Goal: Contribute content

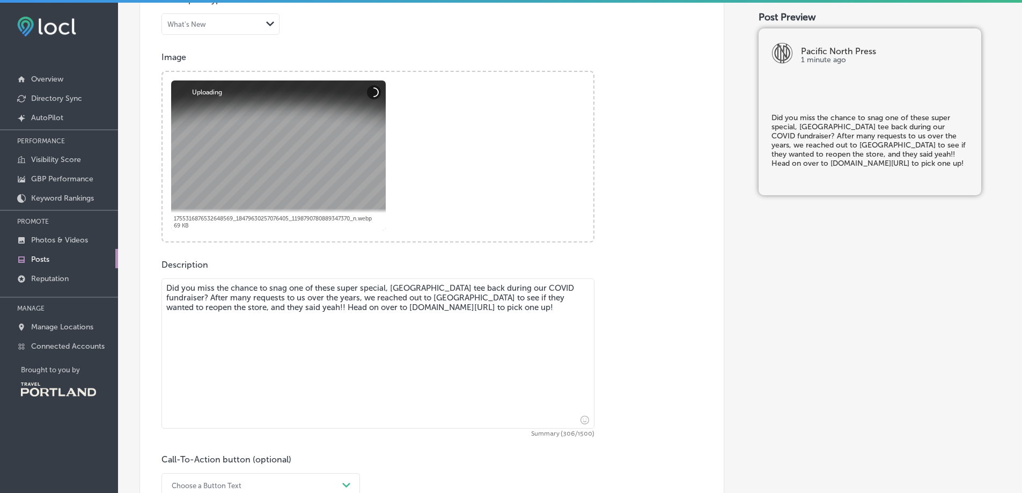
scroll to position [483, 0]
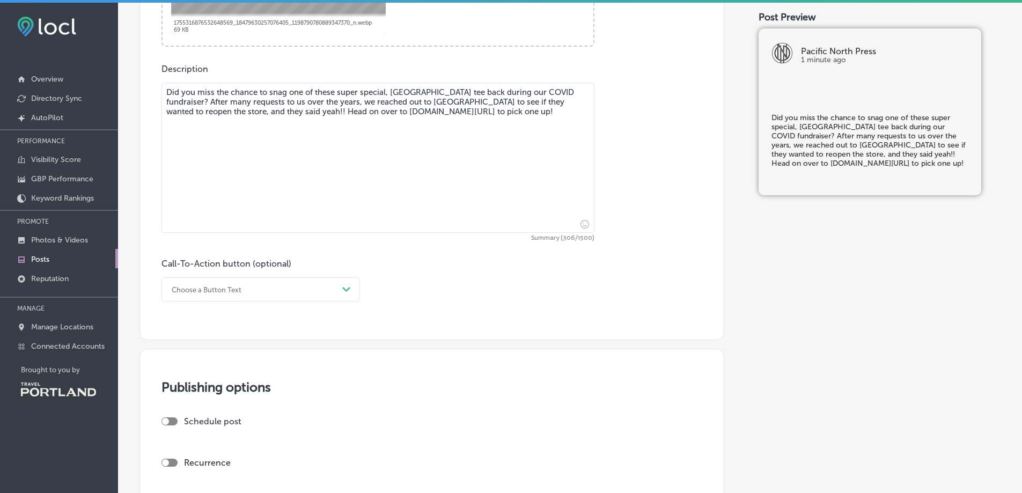
click at [259, 298] on div "Choose a Button Text Path Created with Sketch." at bounding box center [261, 289] width 199 height 24
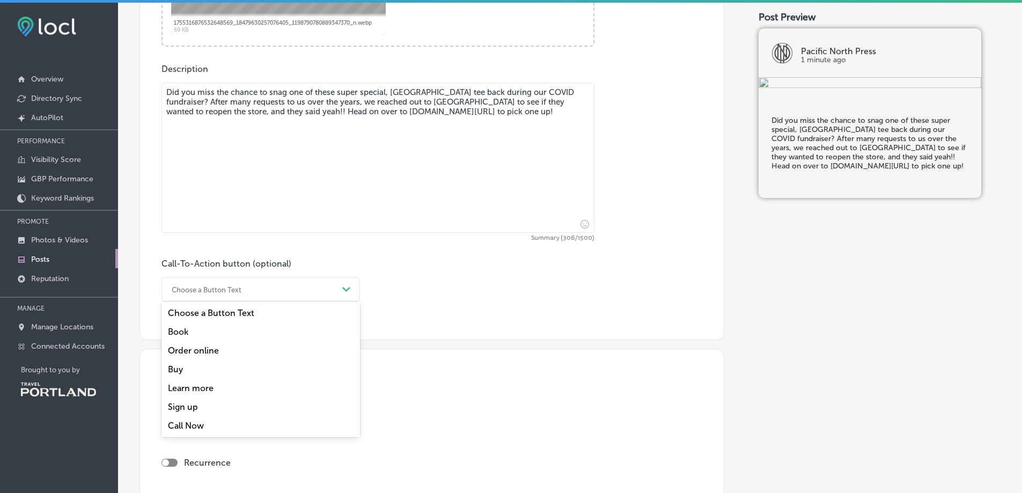
click at [260, 345] on div "Order online" at bounding box center [261, 350] width 199 height 19
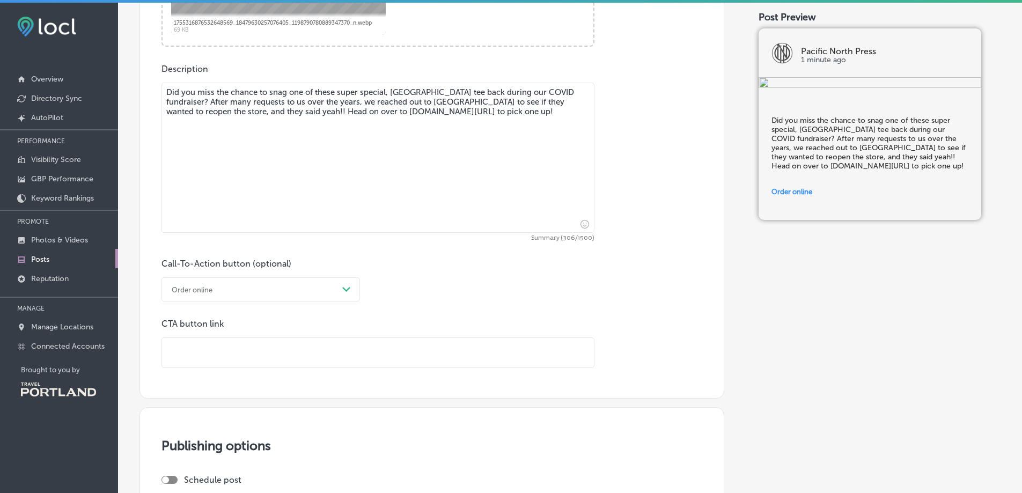
click at [261, 353] on input "text" at bounding box center [378, 353] width 432 height 30
paste input "[URL][DOMAIN_NAME]"
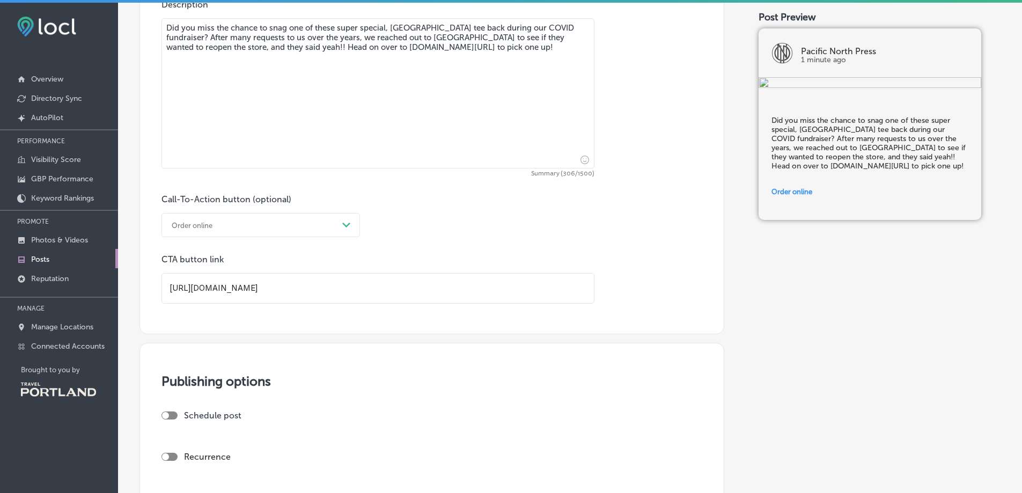
scroll to position [698, 0]
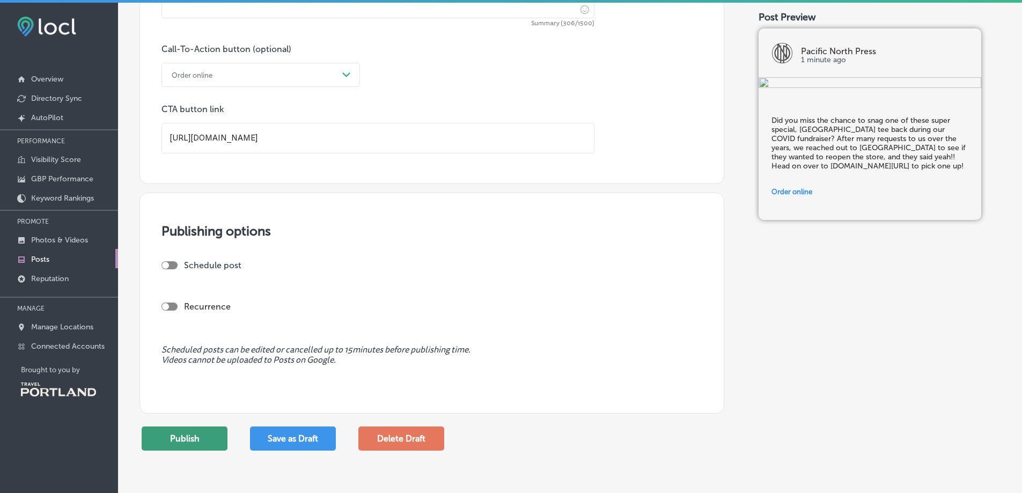
type input "[URL][DOMAIN_NAME]"
click at [196, 437] on button "Publish" at bounding box center [185, 439] width 86 height 24
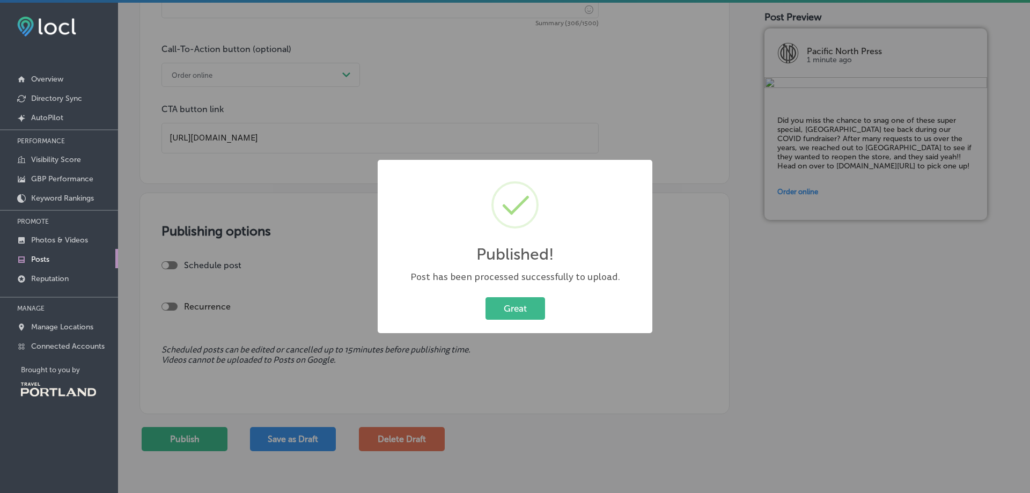
click at [327, 245] on div "Published! × Post has been processed successfully to upload. Great Cancel" at bounding box center [515, 246] width 1030 height 493
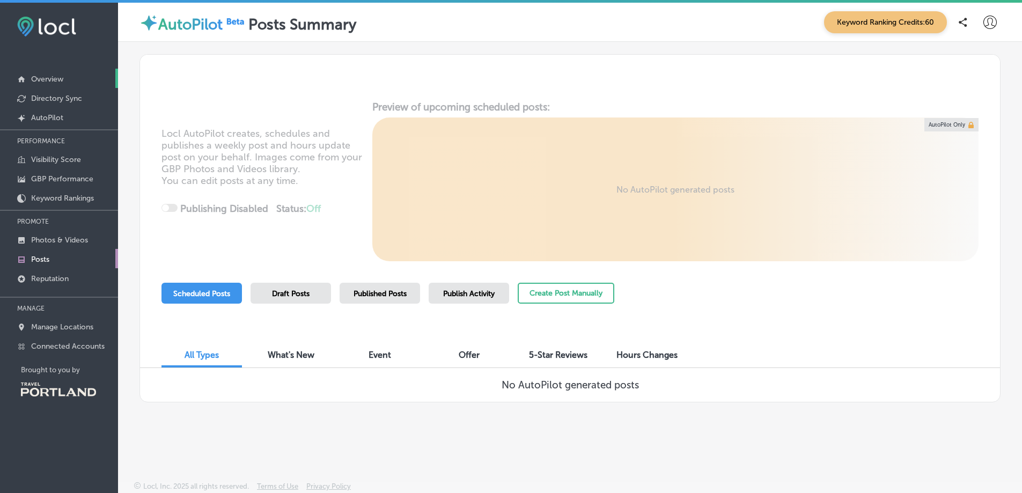
click at [65, 74] on link "Overview" at bounding box center [59, 78] width 118 height 19
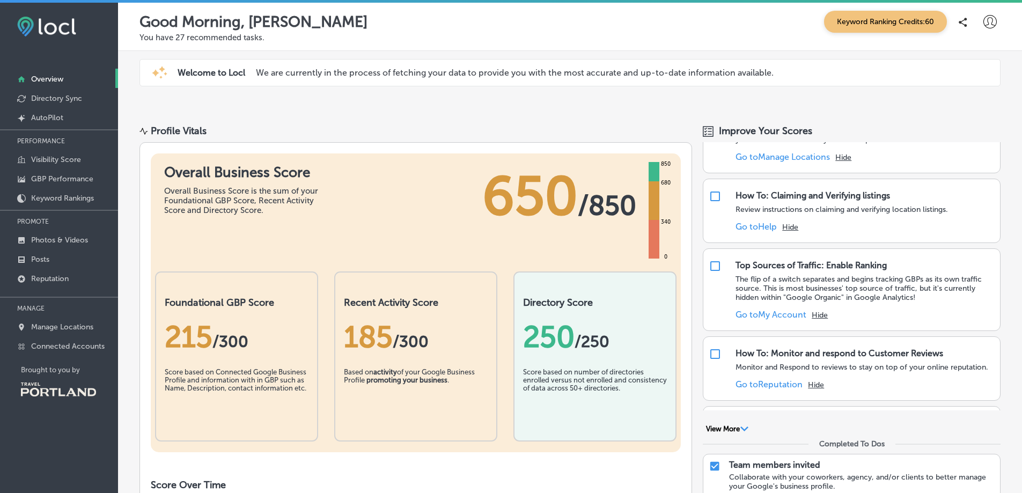
scroll to position [215, 0]
